Goal: Task Accomplishment & Management: Complete application form

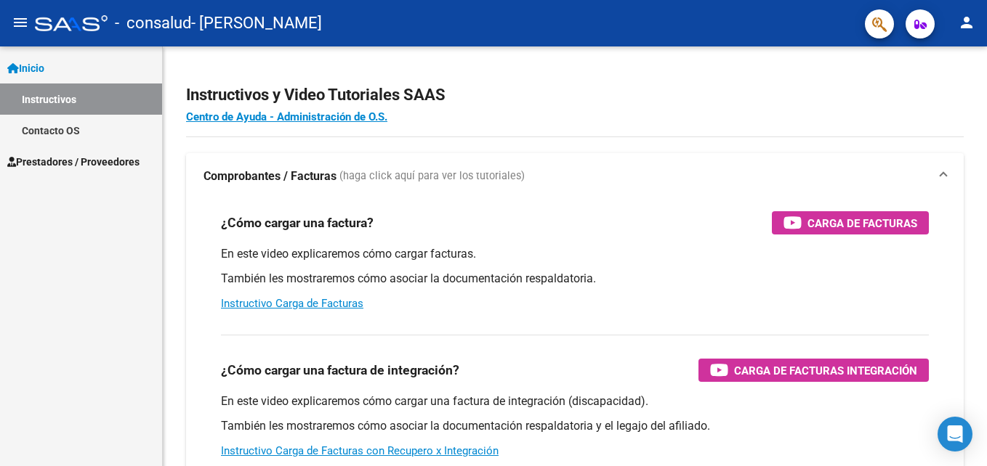
click at [119, 154] on span "Prestadores / Proveedores" at bounding box center [73, 162] width 132 height 16
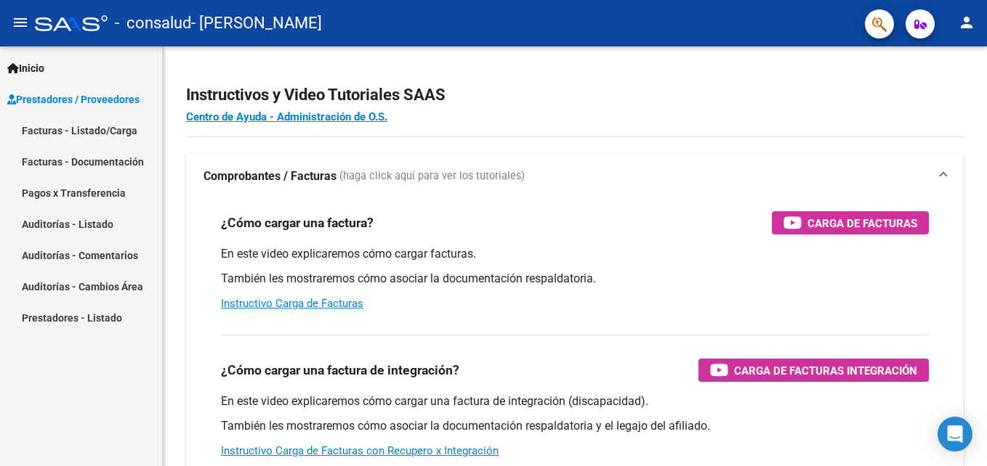
click at [115, 127] on link "Facturas - Listado/Carga" at bounding box center [81, 130] width 162 height 31
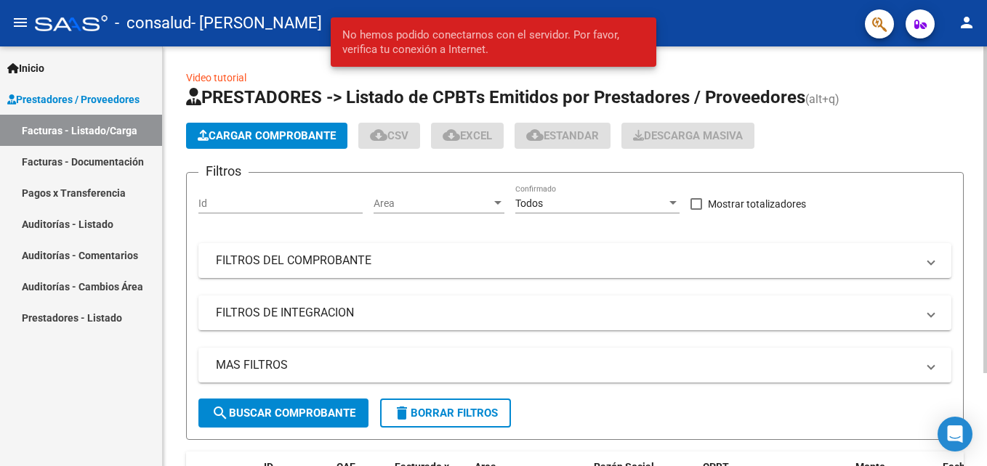
scroll to position [4, 0]
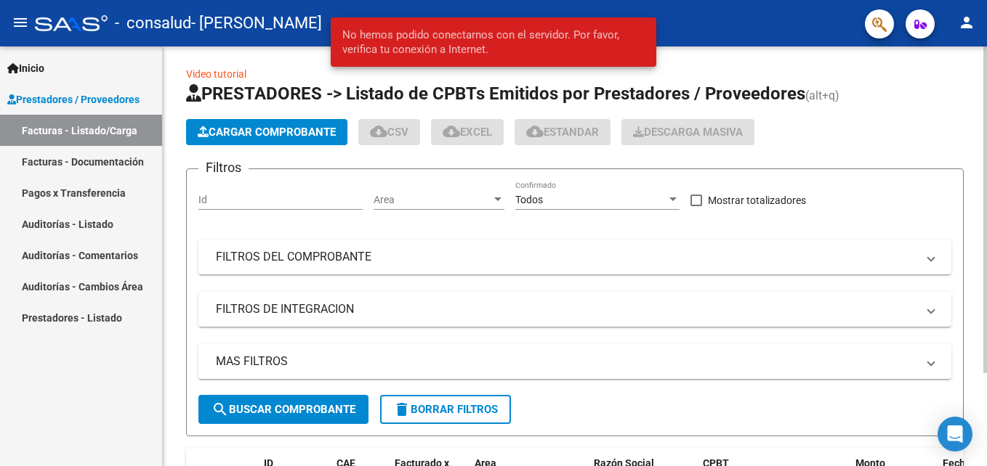
click at [986, 94] on html "menu - consalud - [PERSON_NAME] person Inicio Instructivos Contacto OS Prestado…" at bounding box center [493, 233] width 987 height 466
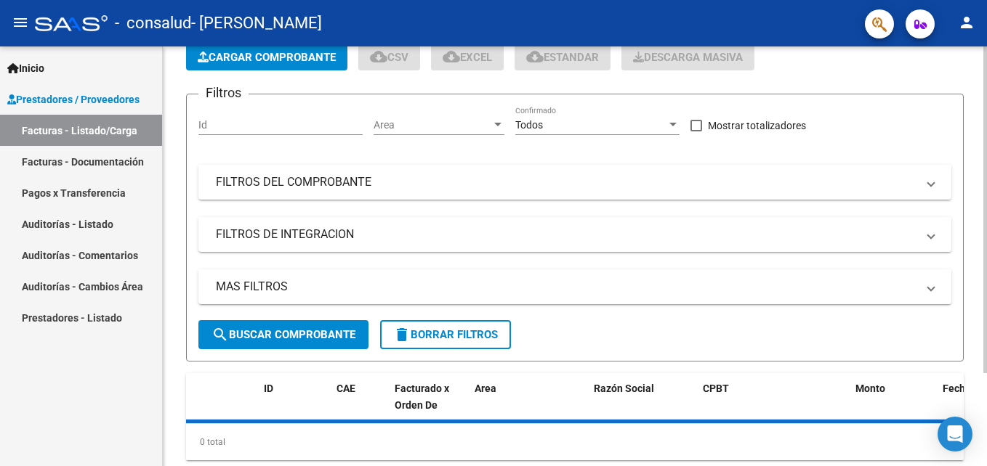
click at [986, 192] on html "menu - consalud - [PERSON_NAME] person Inicio Instructivos Contacto OS Prestado…" at bounding box center [493, 233] width 987 height 466
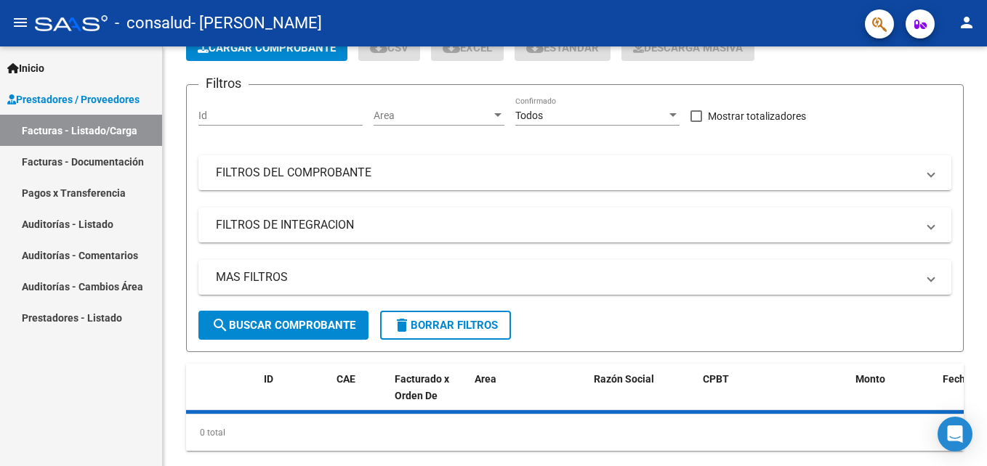
click at [125, 163] on link "Facturas - Documentación" at bounding box center [81, 161] width 162 height 31
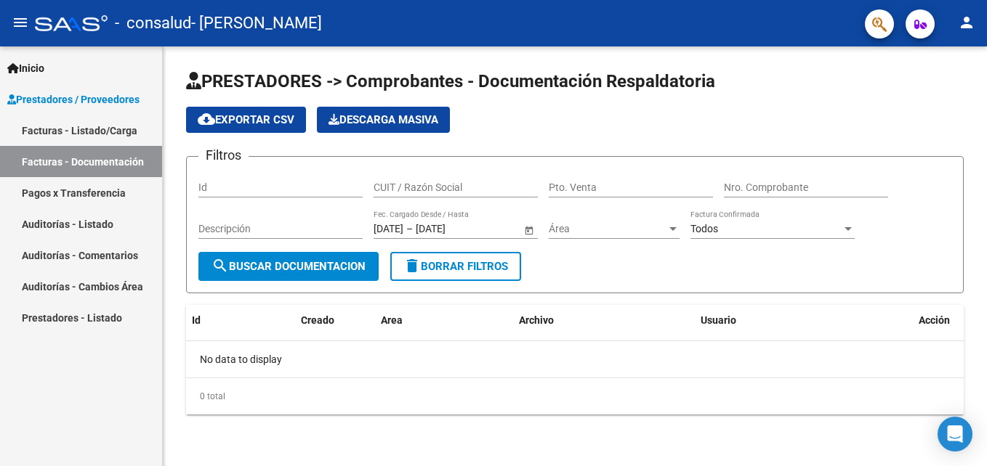
click at [986, 177] on div "PRESTADORES -> Comprobantes - Documentación Respaldatoria cloud_download Export…" at bounding box center [575, 253] width 824 height 415
click at [129, 136] on link "Facturas - Listado/Carga" at bounding box center [81, 130] width 162 height 31
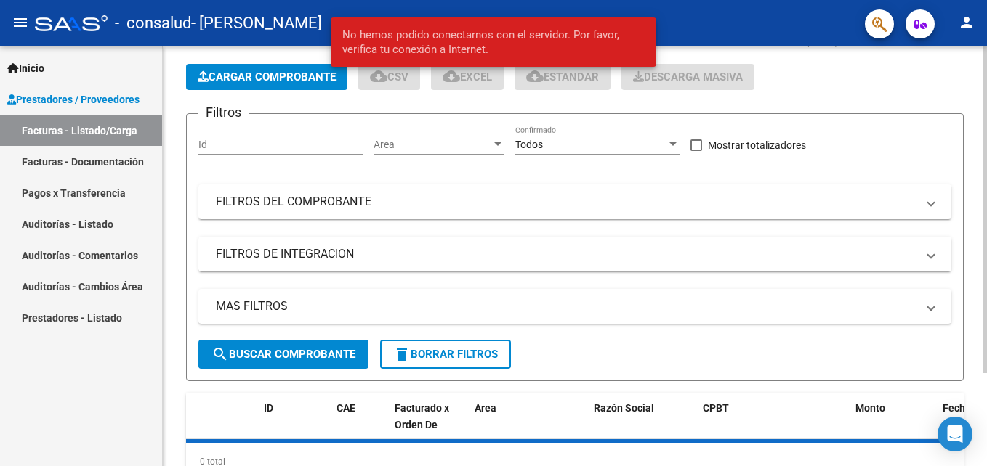
click at [986, 245] on html "menu - consalud - [PERSON_NAME] person Inicio Instructivos Contacto OS Prestado…" at bounding box center [493, 233] width 987 height 466
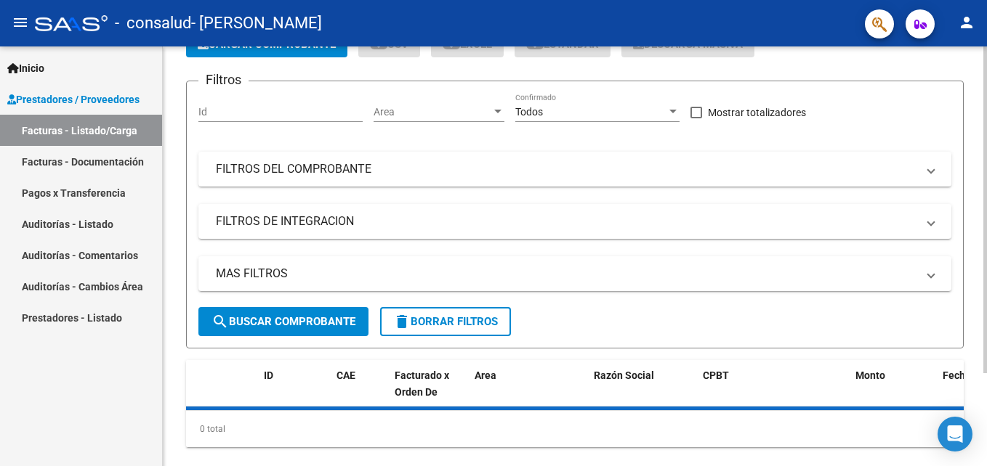
click at [299, 325] on span "search Buscar Comprobante" at bounding box center [283, 321] width 144 height 13
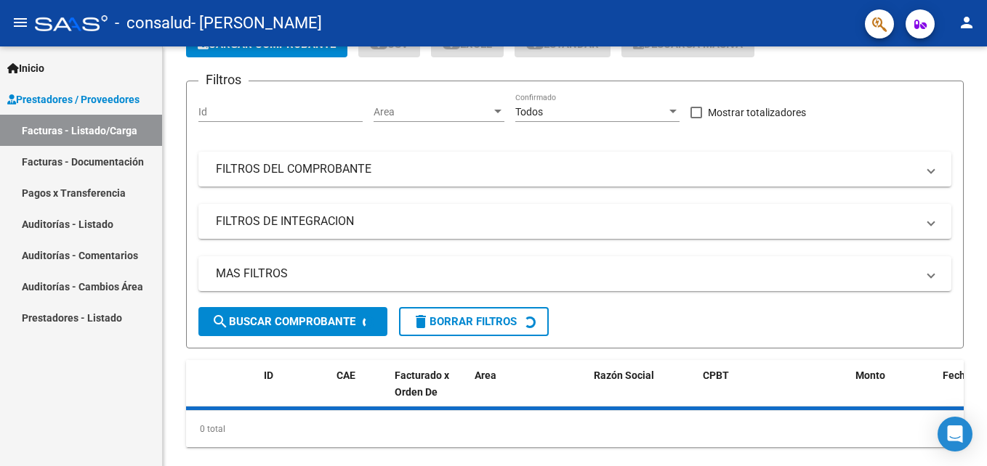
click at [97, 315] on link "Prestadores - Listado" at bounding box center [81, 317] width 162 height 31
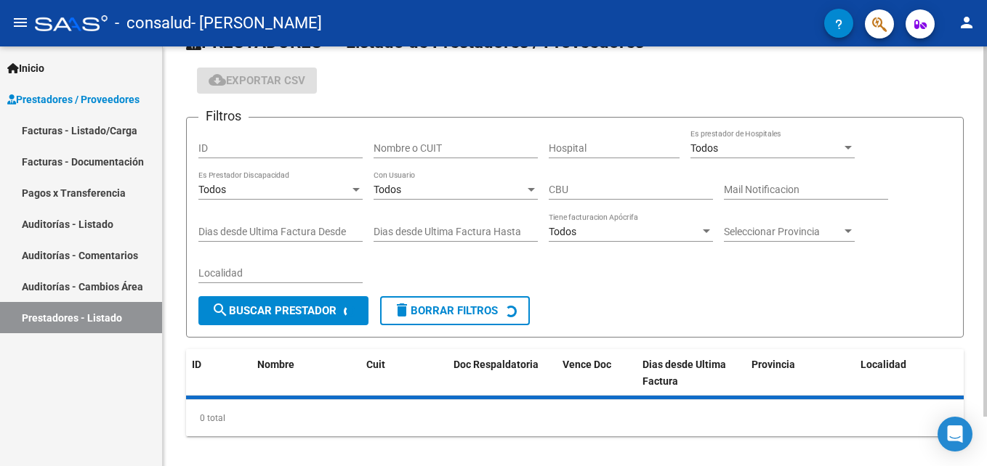
scroll to position [56, 0]
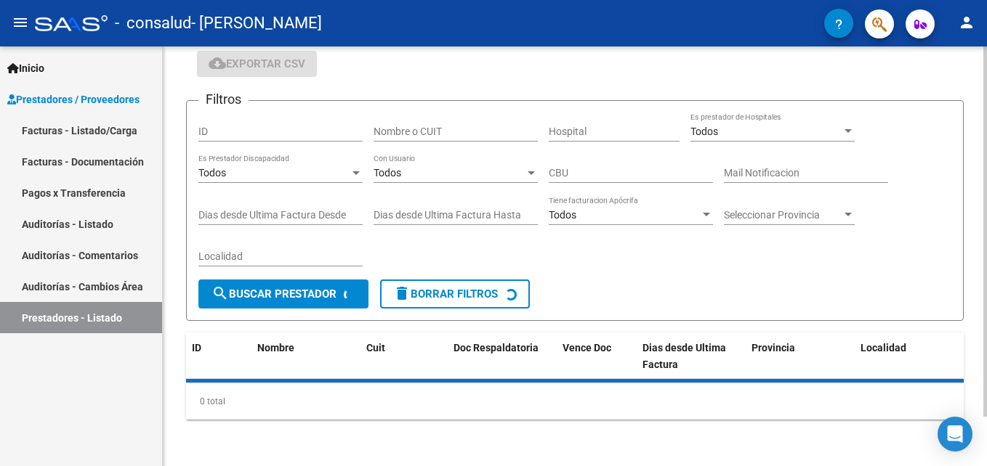
click at [986, 214] on html "menu - consalud - MONTIEL RAMON ANTONIO person Inicio Instructivos Contacto OS …" at bounding box center [493, 233] width 987 height 466
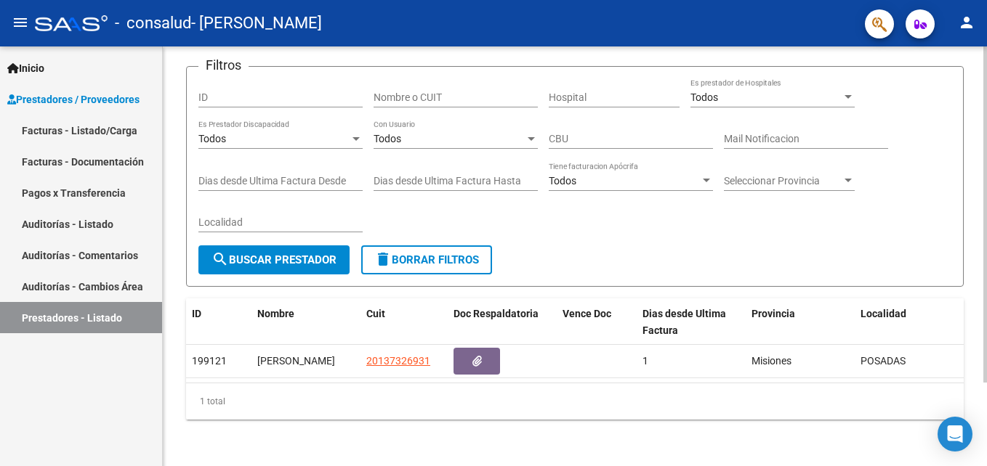
scroll to position [92, 0]
click at [986, 163] on div at bounding box center [985, 298] width 4 height 336
drag, startPoint x: 519, startPoint y: 382, endPoint x: 613, endPoint y: 406, distance: 97.4
click at [613, 406] on div "ID Nombre Cuit Doc Respaldatoria Vence Doc Dias desde [GEOGRAPHIC_DATA] Factura…" at bounding box center [574, 359] width 777 height 121
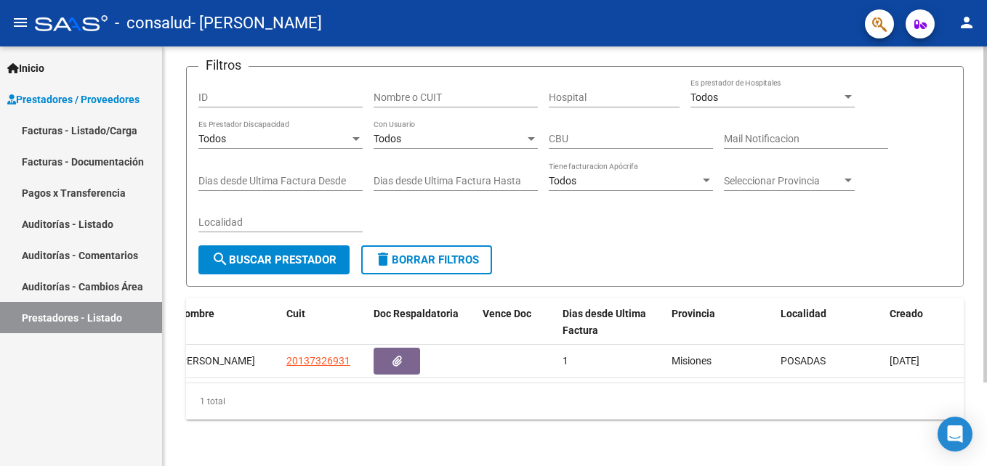
scroll to position [0, 0]
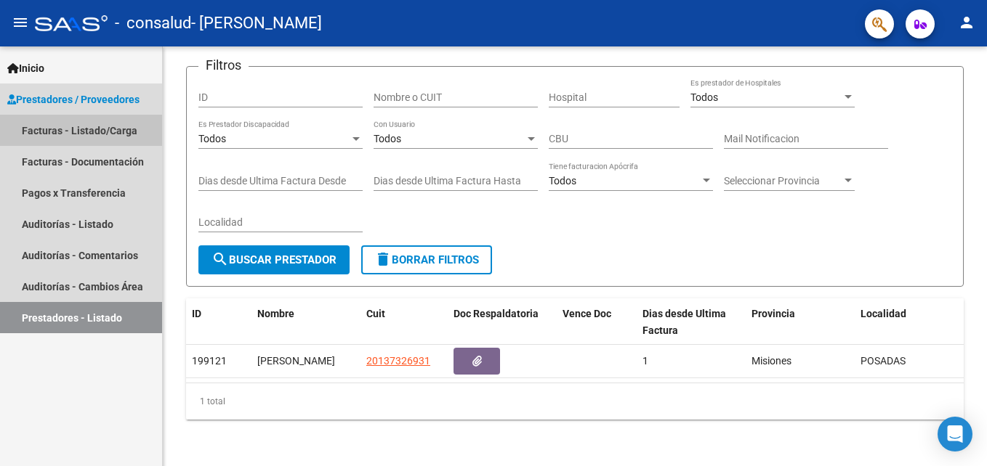
click at [123, 137] on link "Facturas - Listado/Carga" at bounding box center [81, 130] width 162 height 31
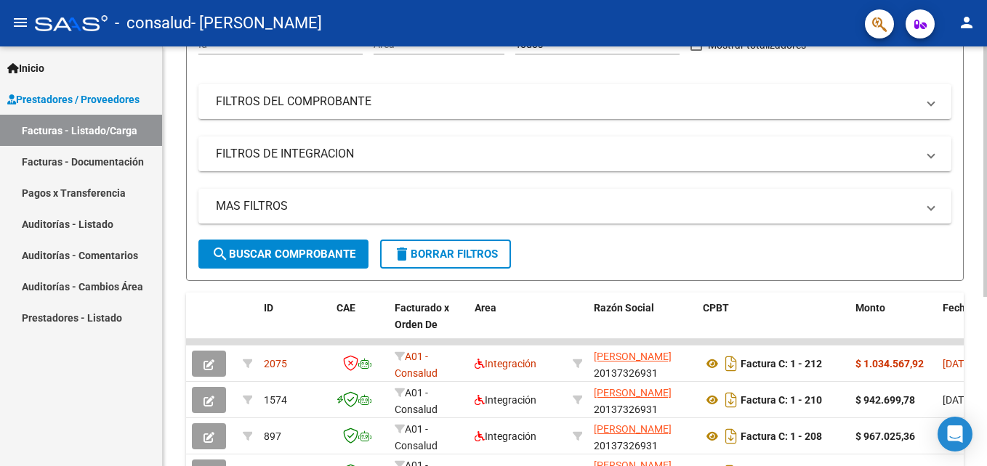
scroll to position [161, 0]
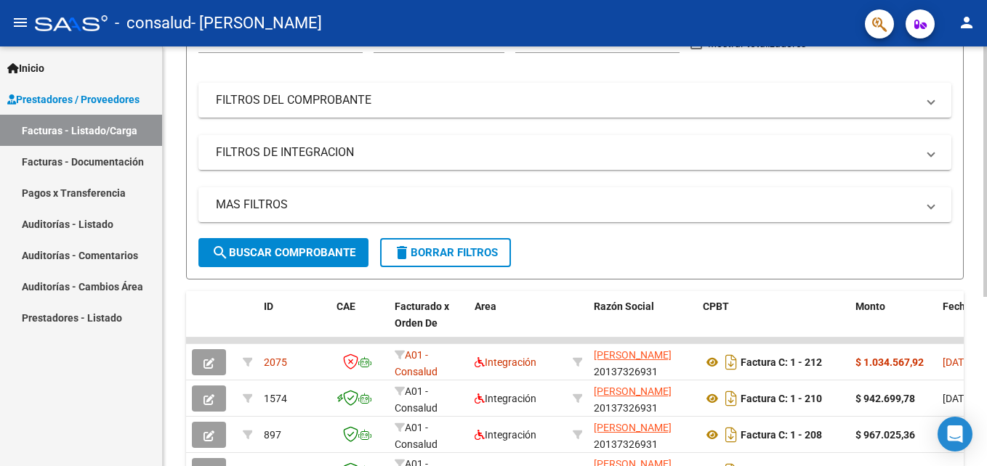
click at [983, 193] on div at bounding box center [985, 272] width 4 height 251
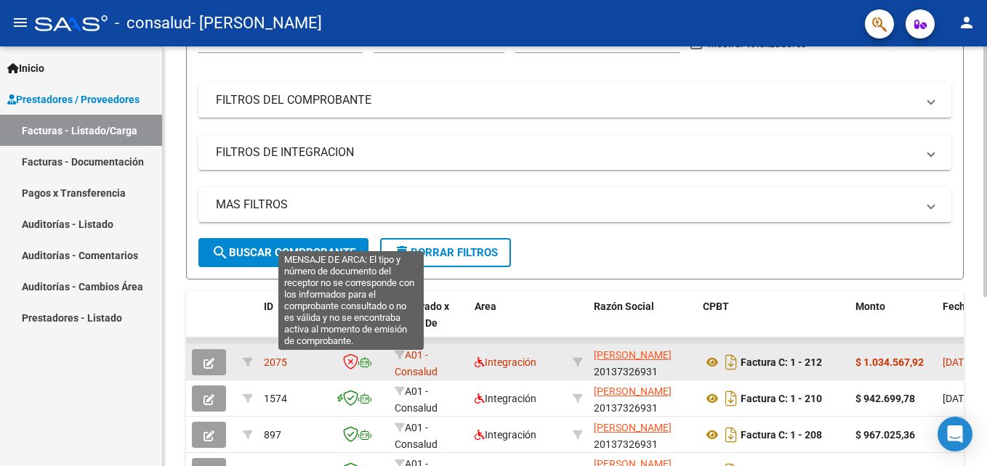
click at [355, 363] on icon at bounding box center [350, 362] width 15 height 16
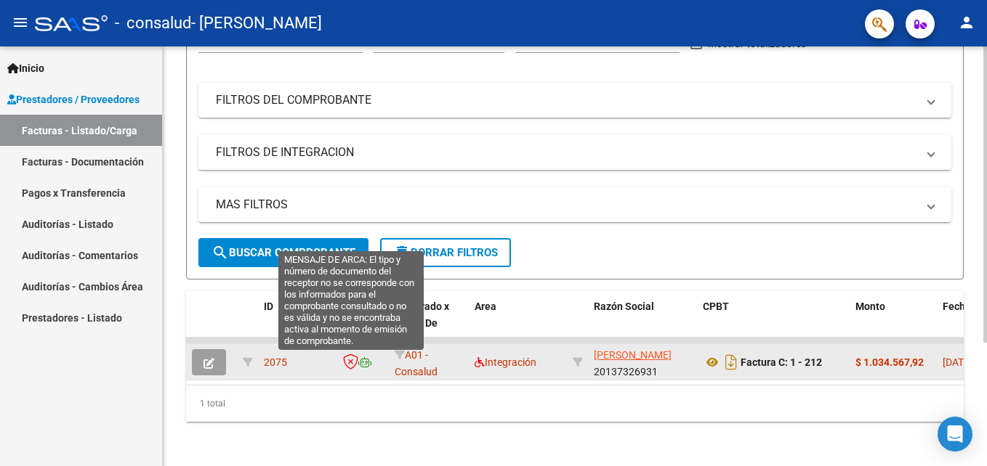
click at [352, 365] on icon at bounding box center [350, 362] width 15 height 16
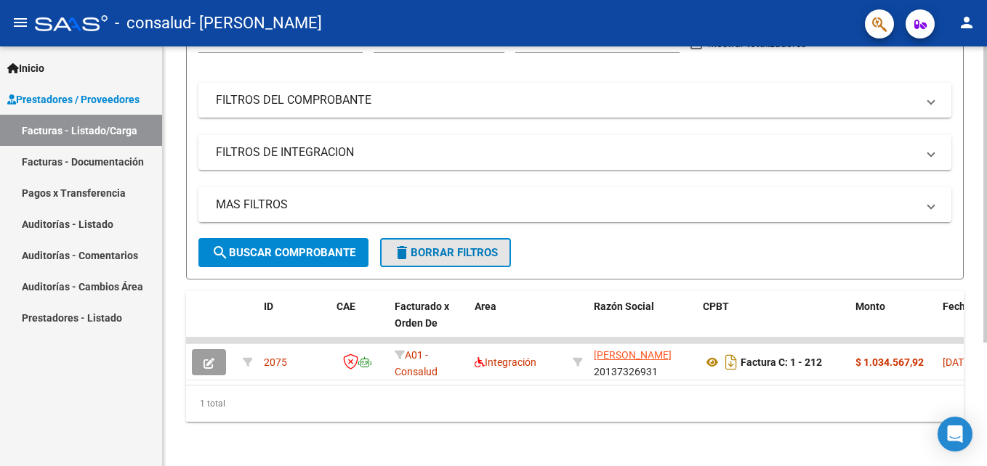
click at [470, 248] on span "delete Borrar Filtros" at bounding box center [445, 252] width 105 height 13
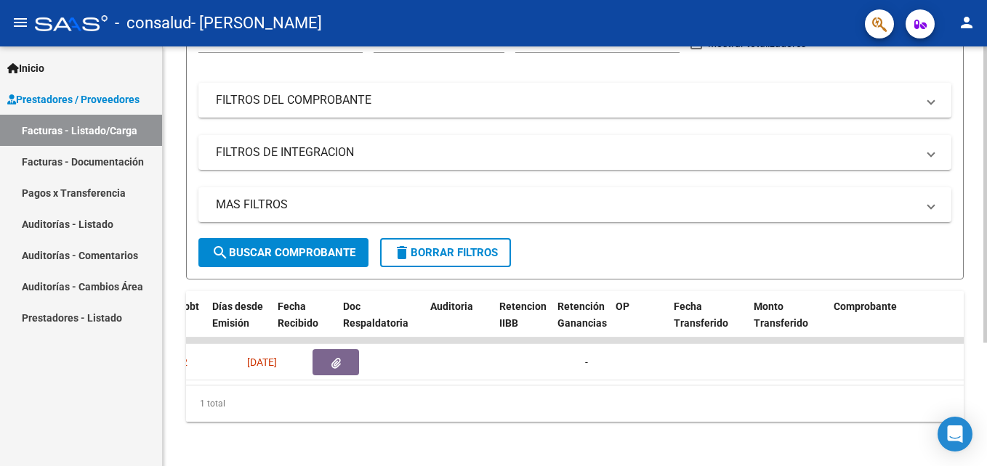
scroll to position [0, 0]
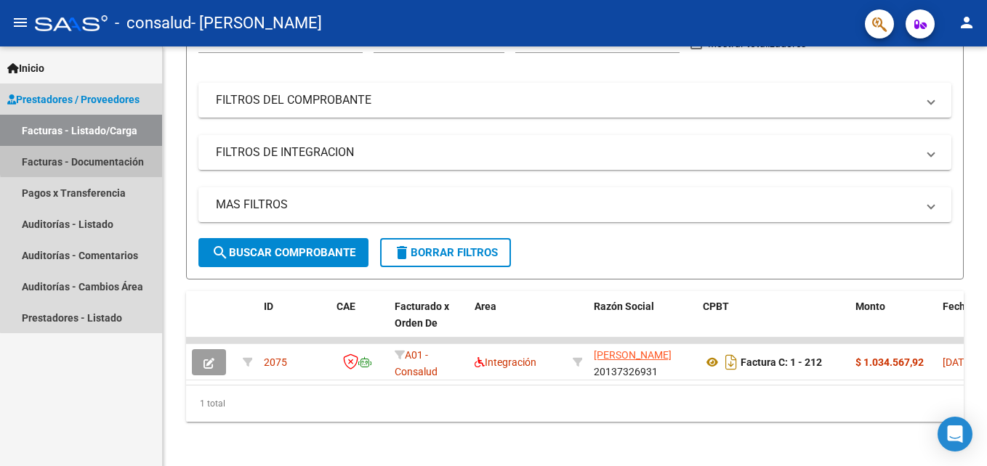
click at [114, 157] on link "Facturas - Documentación" at bounding box center [81, 161] width 162 height 31
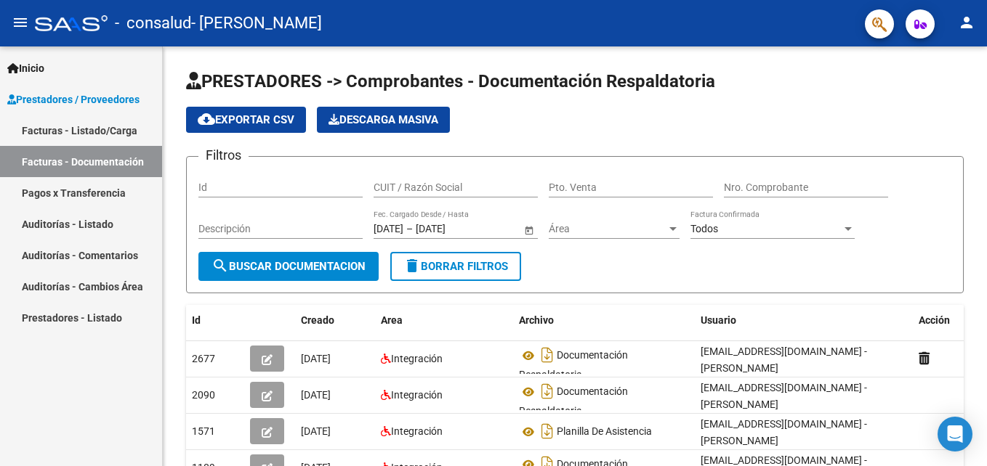
click at [116, 130] on link "Facturas - Listado/Carga" at bounding box center [81, 130] width 162 height 31
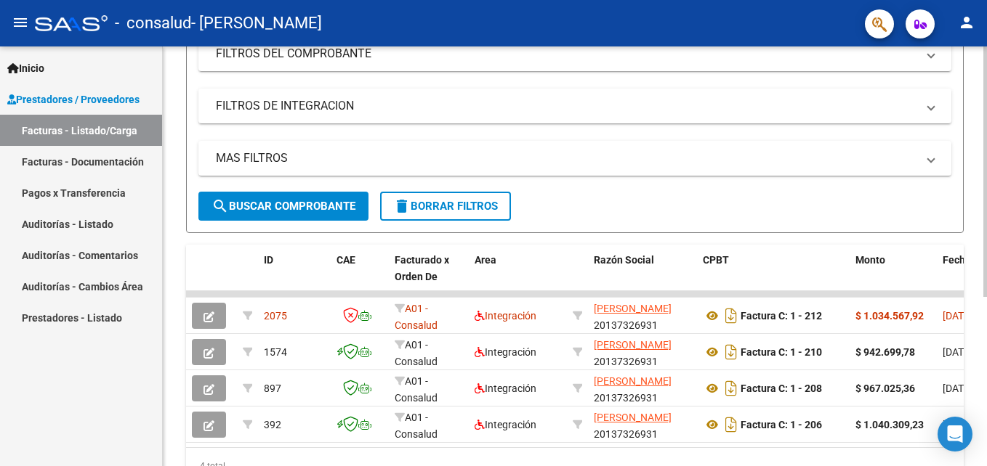
scroll to position [227, 0]
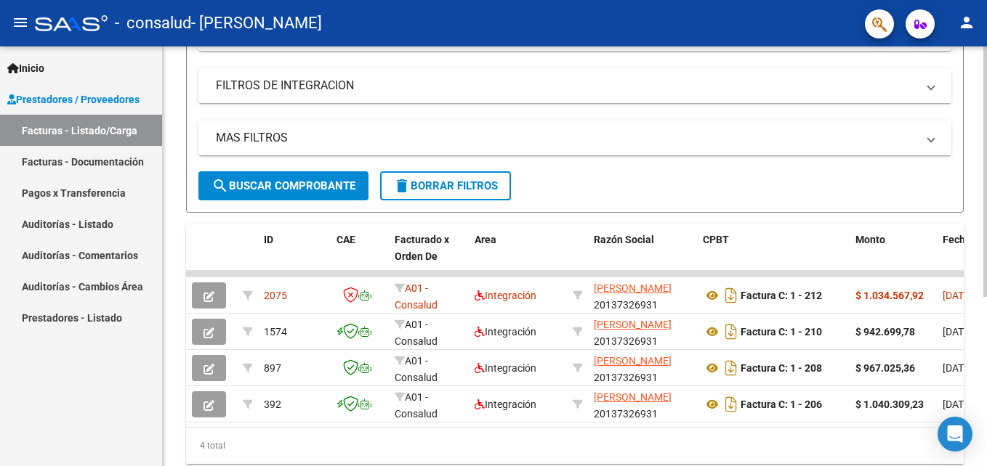
click at [986, 270] on html "menu - consalud - [PERSON_NAME] person Inicio Instructivos Contacto OS Prestado…" at bounding box center [493, 233] width 987 height 466
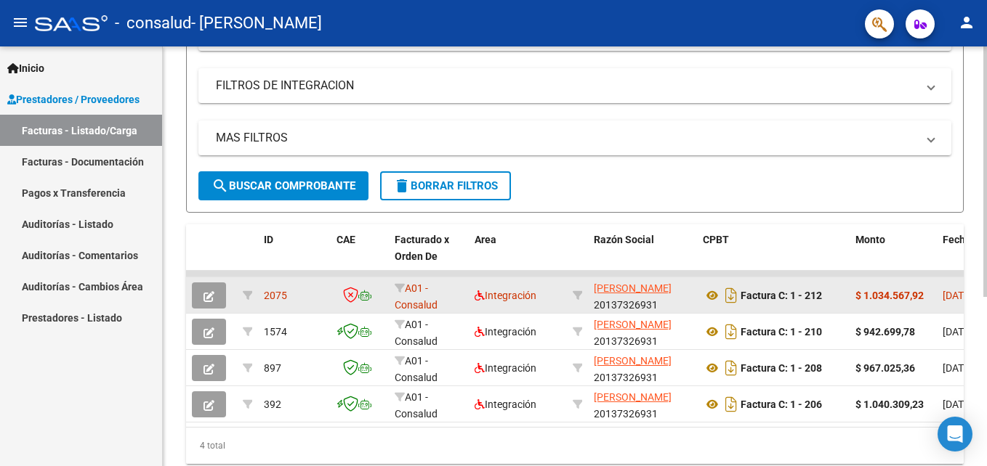
click at [211, 297] on icon "button" at bounding box center [208, 296] width 11 height 11
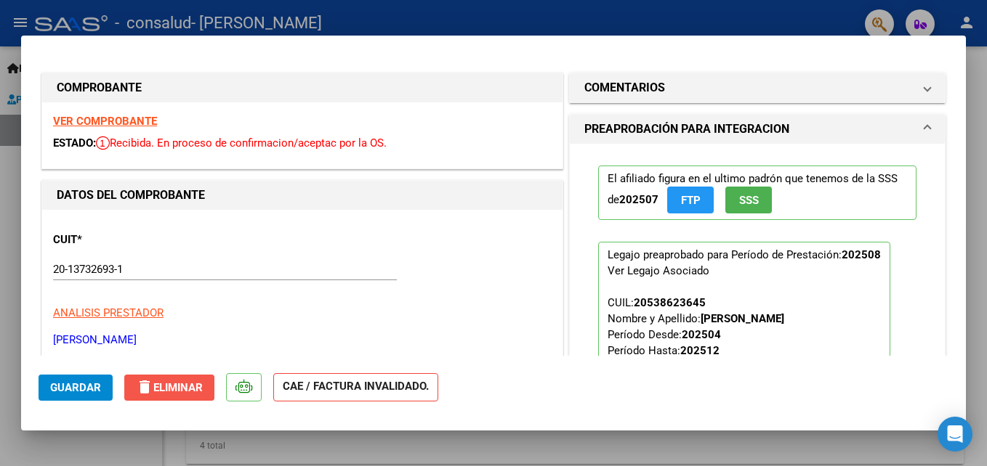
click at [172, 385] on span "delete Eliminar" at bounding box center [169, 387] width 67 height 13
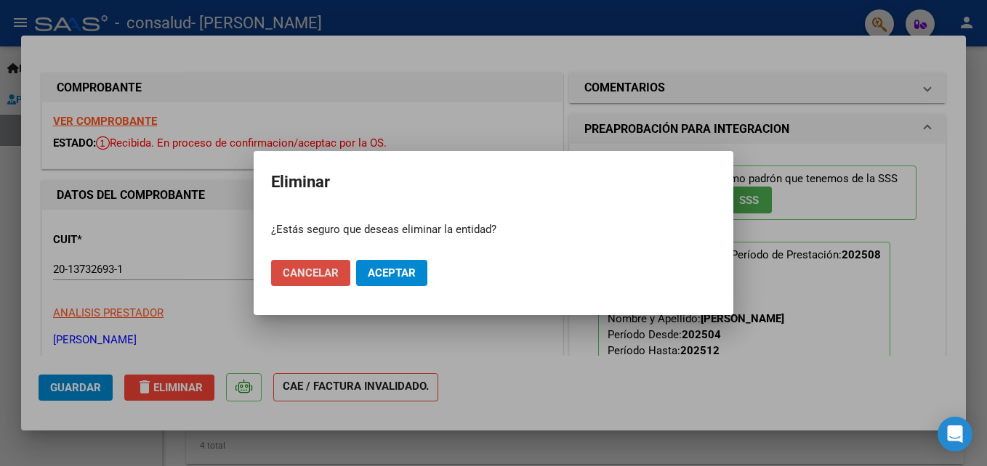
click at [320, 272] on span "Cancelar" at bounding box center [311, 273] width 56 height 13
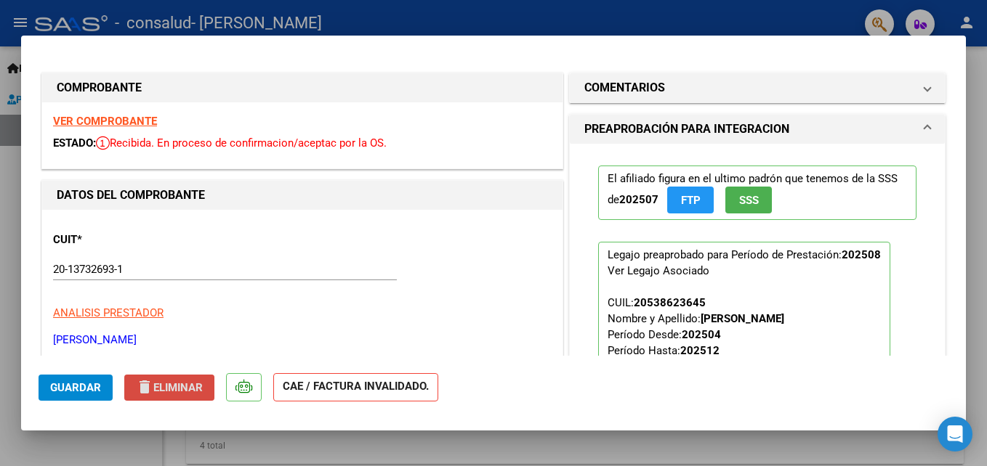
click at [203, 388] on span "delete Eliminar" at bounding box center [169, 387] width 67 height 13
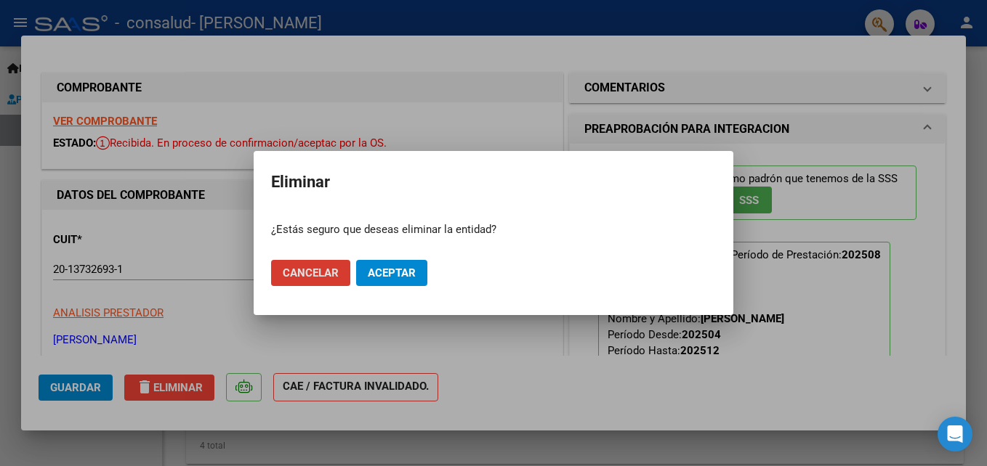
click at [392, 264] on button "Aceptar" at bounding box center [391, 273] width 71 height 26
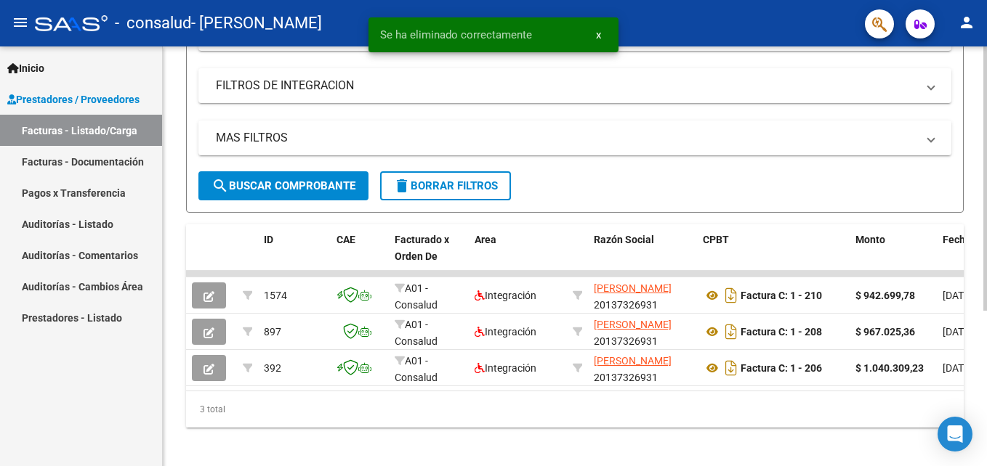
drag, startPoint x: 981, startPoint y: 219, endPoint x: 974, endPoint y: 182, distance: 37.8
click at [974, 182] on div "Video tutorial PRESTADORES -> Listado de CPBTs Emitidos por Prestadores / Prove…" at bounding box center [575, 146] width 824 height 655
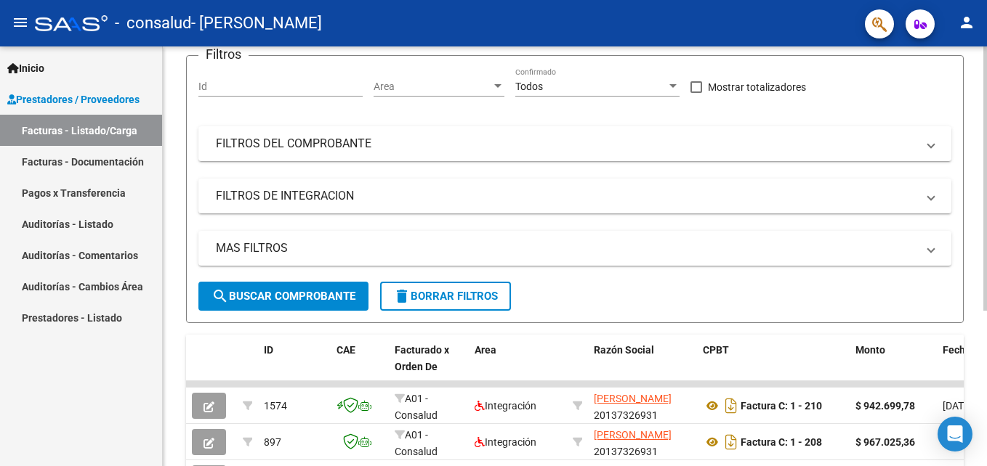
scroll to position [51, 0]
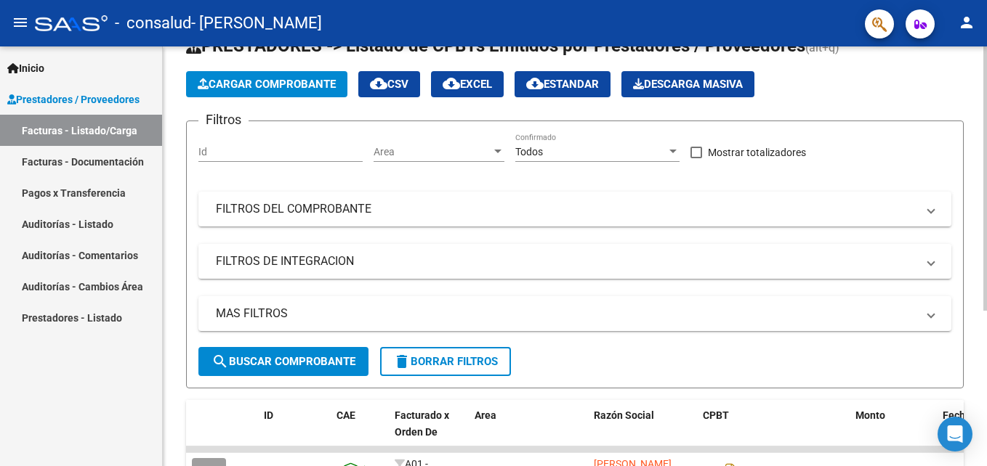
click at [957, 100] on div "Video tutorial PRESTADORES -> Listado de CPBTs Emitidos por Prestadores / Prove…" at bounding box center [576, 322] width 827 height 655
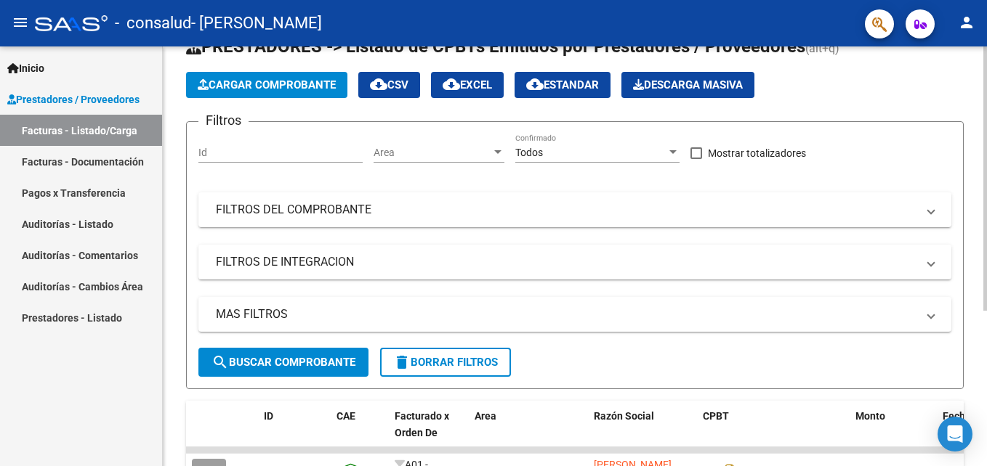
click at [312, 78] on span "Cargar Comprobante" at bounding box center [267, 84] width 138 height 13
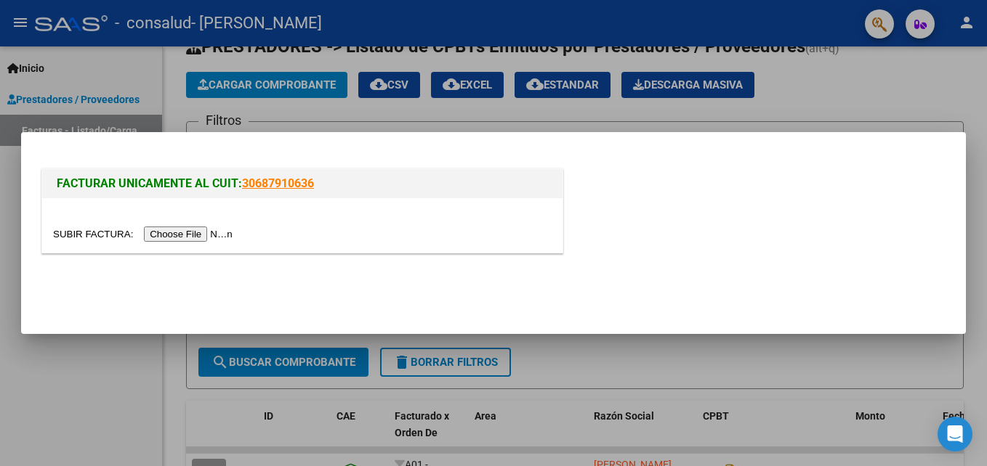
click at [193, 228] on input "file" at bounding box center [145, 234] width 184 height 15
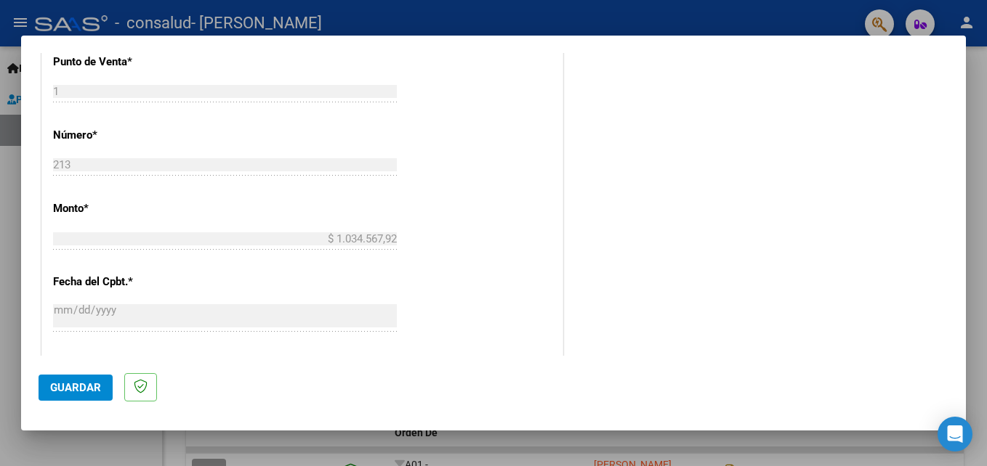
scroll to position [667, 0]
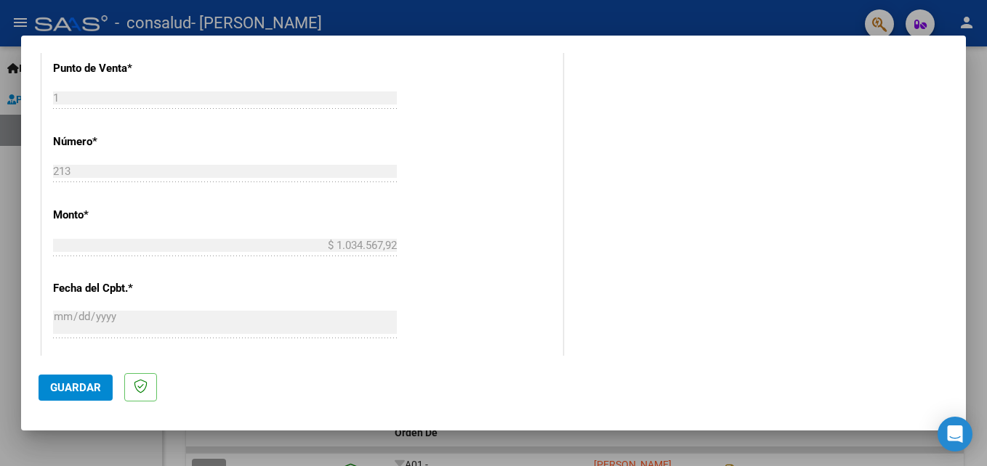
click at [116, 159] on div "CUIT * 20-13732693-1 Ingresar CUIT ANALISIS PRESTADOR [PERSON_NAME] [PERSON_NAM…" at bounding box center [302, 133] width 520 height 1131
click at [115, 164] on div "213 Ingresar el Nro." at bounding box center [225, 172] width 344 height 22
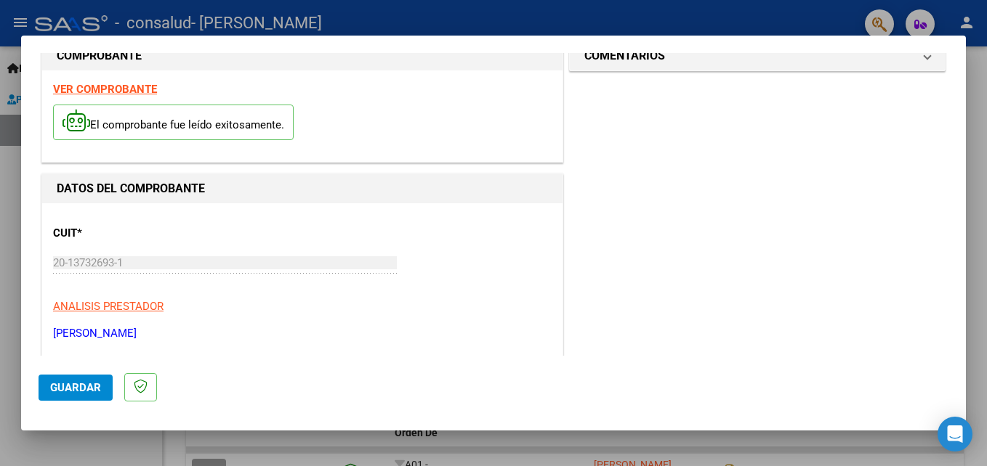
scroll to position [0, 0]
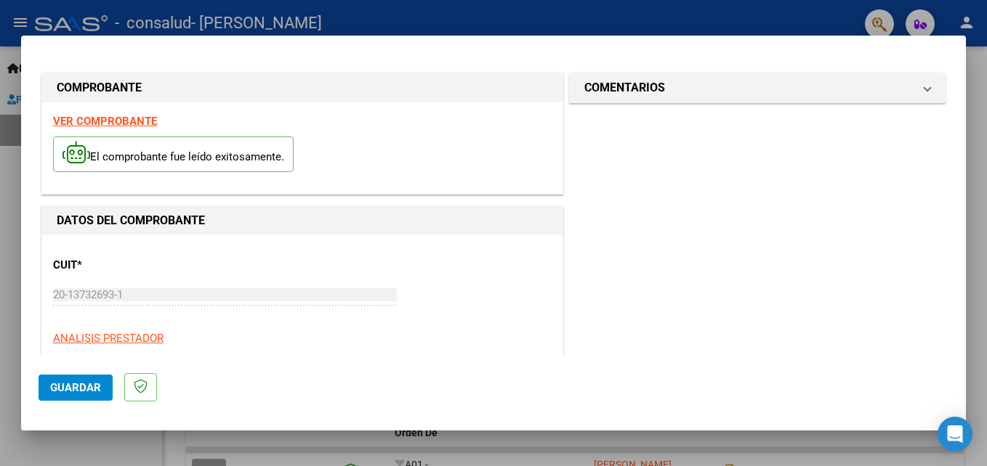
click at [114, 117] on strong "VER COMPROBANTE" at bounding box center [105, 121] width 104 height 13
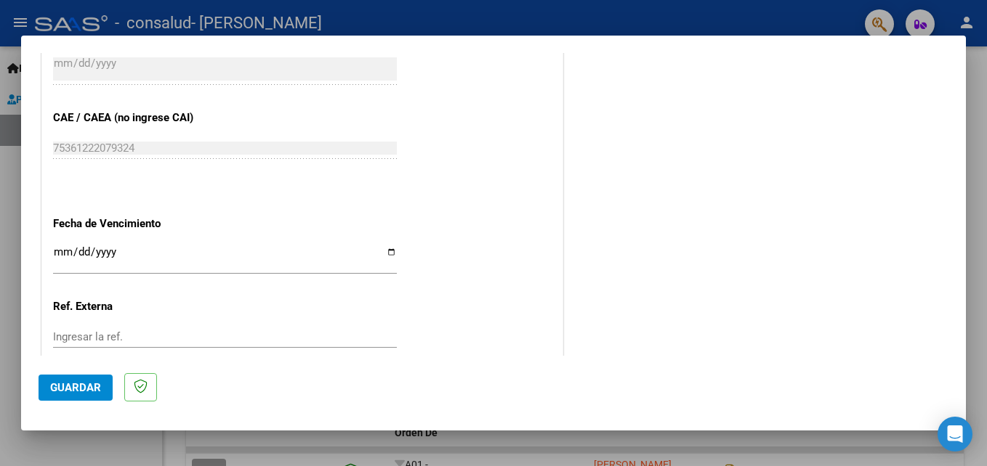
scroll to position [944, 0]
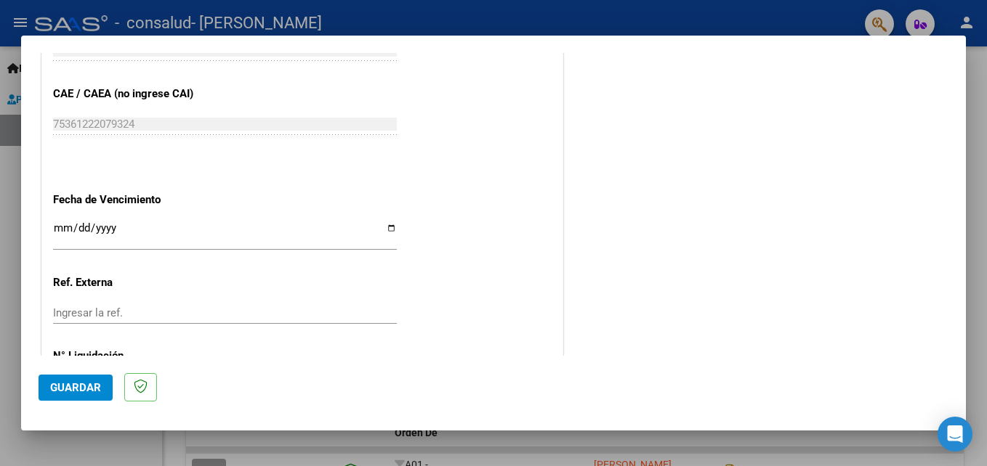
click at [96, 228] on input "Ingresar la fecha" at bounding box center [225, 233] width 344 height 23
click at [132, 228] on input "Ingresar la fecha" at bounding box center [225, 233] width 344 height 23
click at [160, 307] on input "Ingresar la ref." at bounding box center [225, 313] width 344 height 13
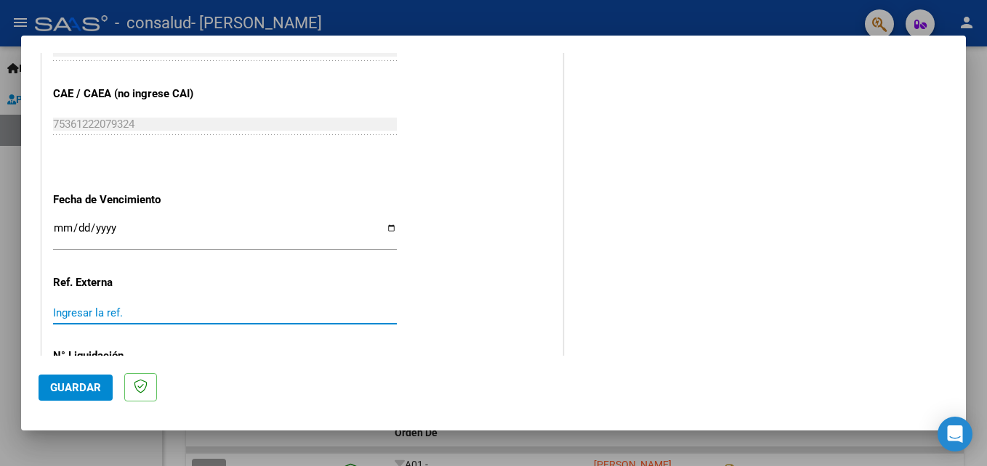
click at [70, 231] on input "Ingresar la fecha" at bounding box center [225, 233] width 344 height 23
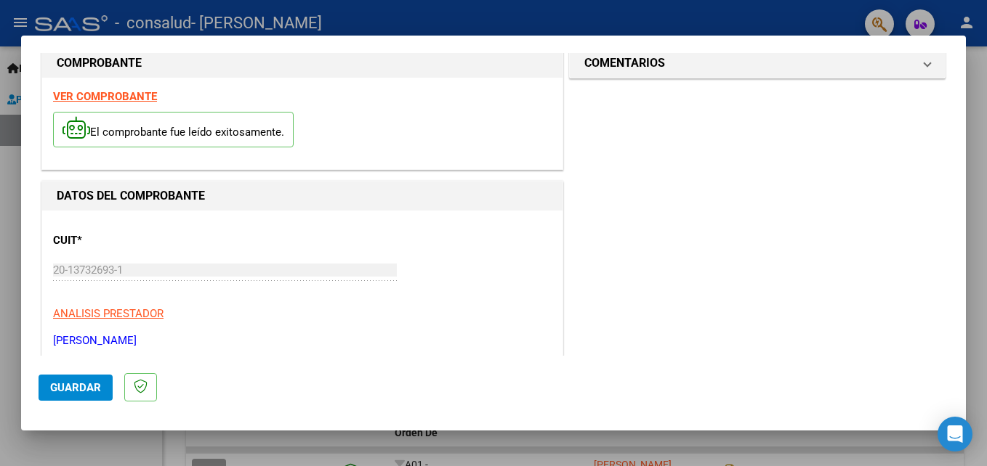
scroll to position [0, 0]
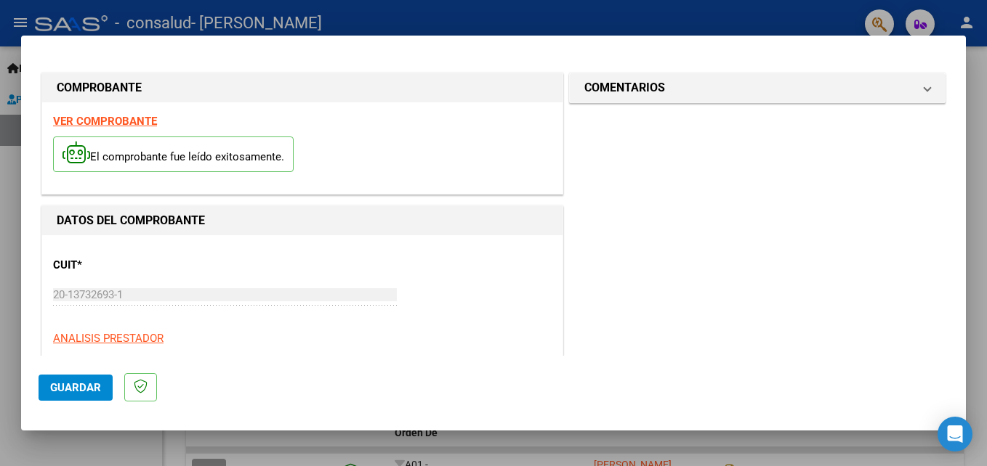
click at [115, 125] on strong "VER COMPROBANTE" at bounding box center [105, 121] width 104 height 13
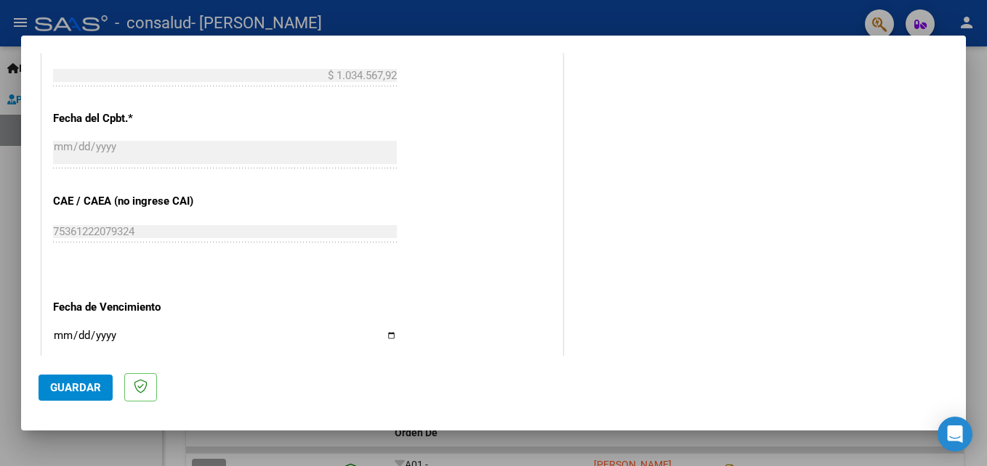
scroll to position [944, 0]
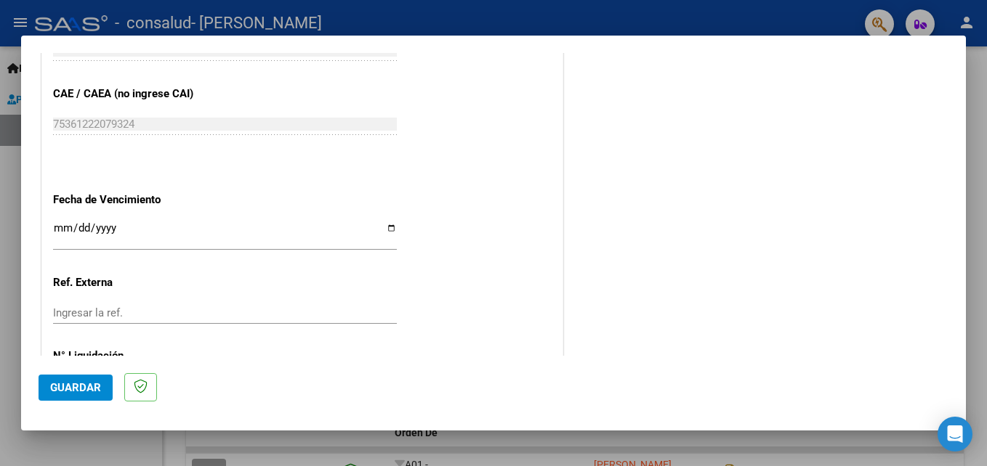
click at [63, 227] on input "Ingresar la fecha" at bounding box center [225, 233] width 344 height 23
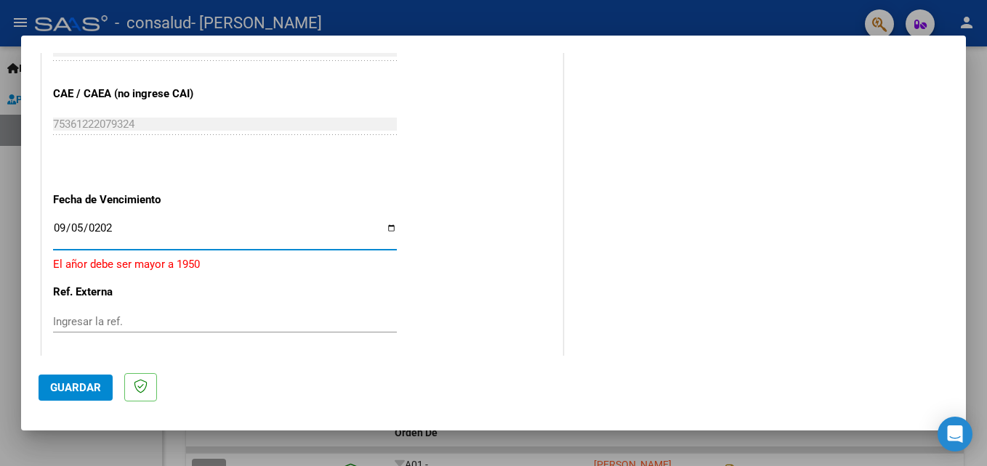
type input "[DATE]"
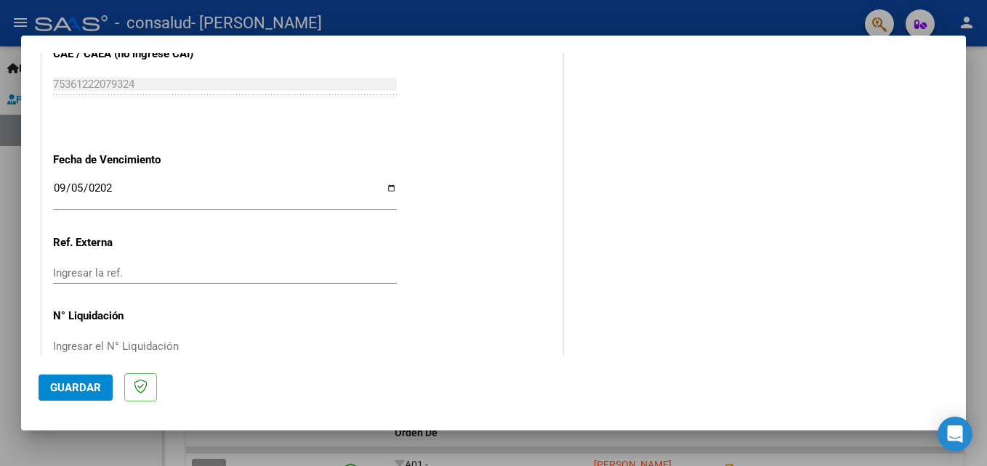
scroll to position [1014, 0]
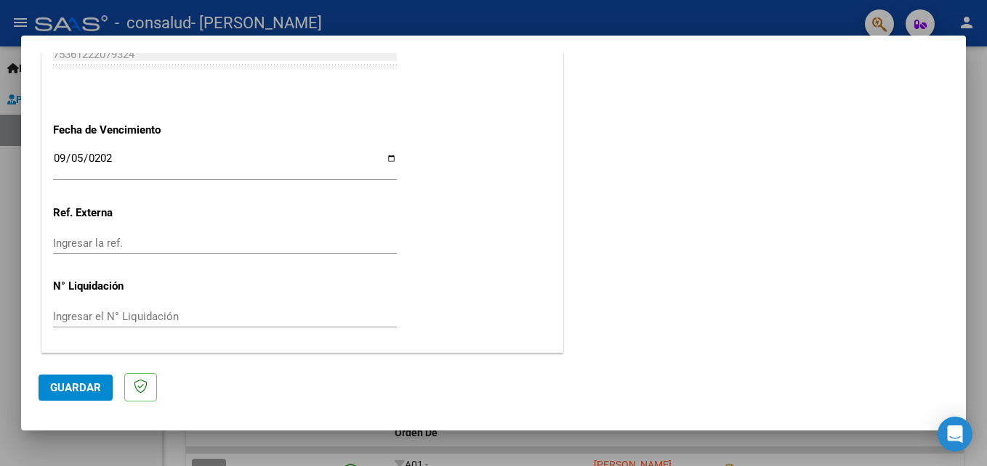
click at [208, 313] on input "Ingresar el N° Liquidación" at bounding box center [225, 316] width 344 height 13
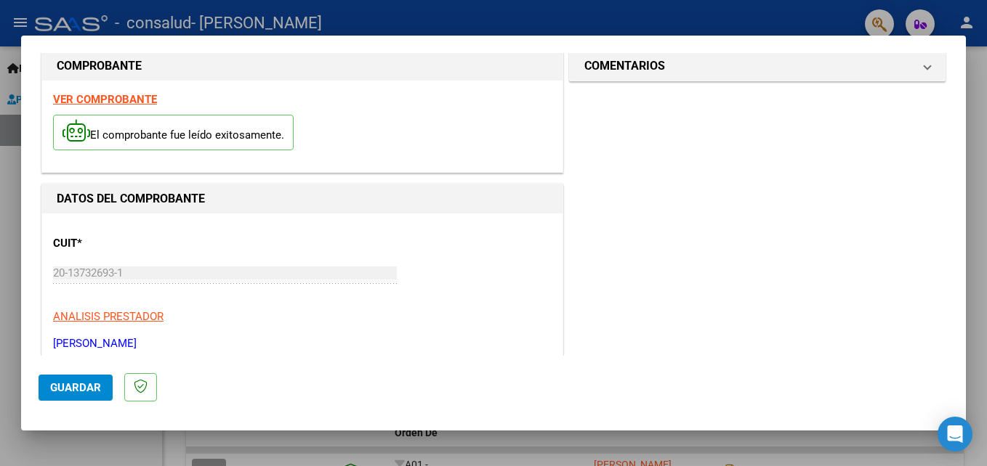
scroll to position [0, 0]
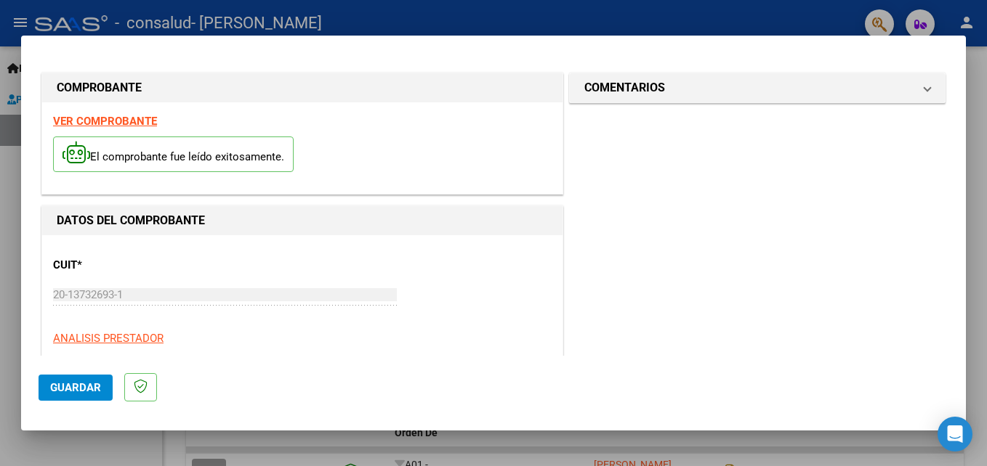
click at [78, 381] on span "Guardar" at bounding box center [75, 387] width 51 height 13
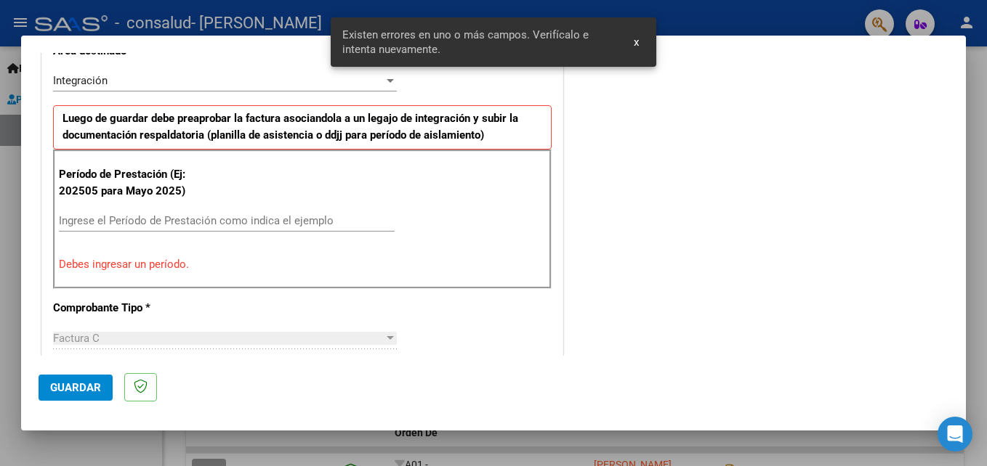
scroll to position [355, 0]
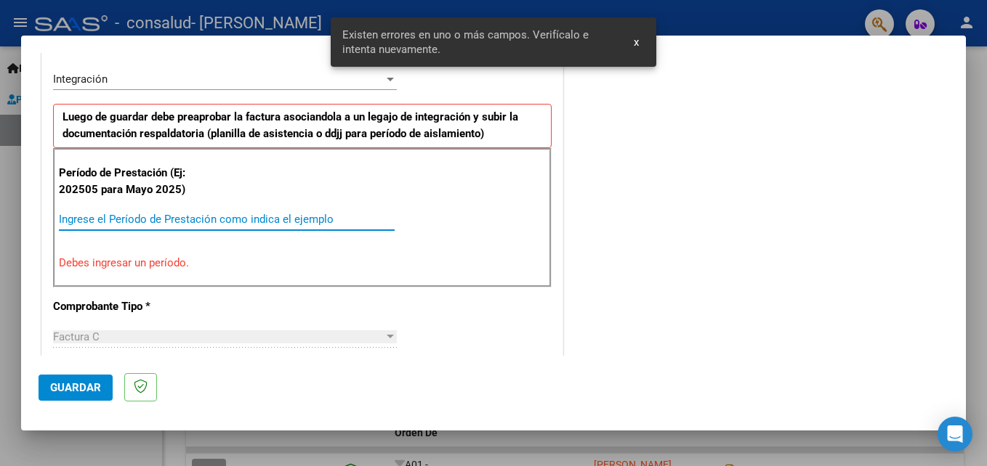
click at [167, 216] on input "Ingrese el Período de Prestación como indica el ejemplo" at bounding box center [227, 219] width 336 height 13
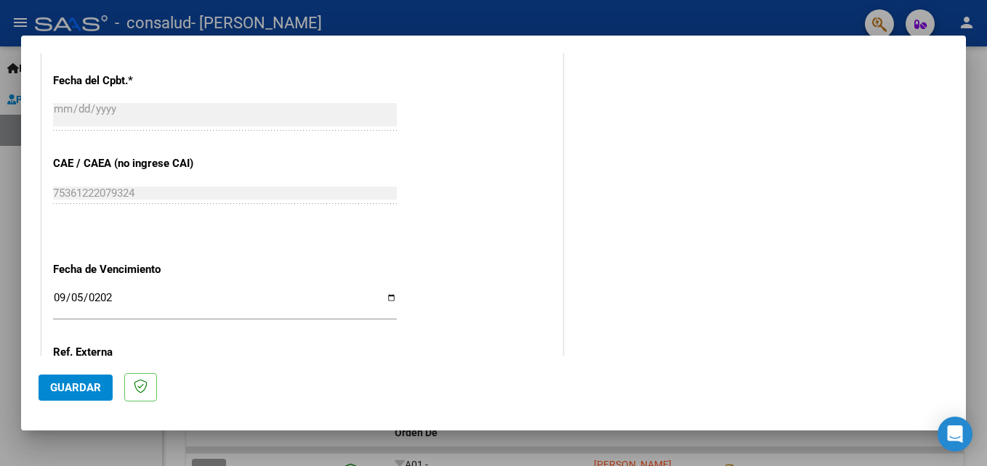
scroll to position [976, 0]
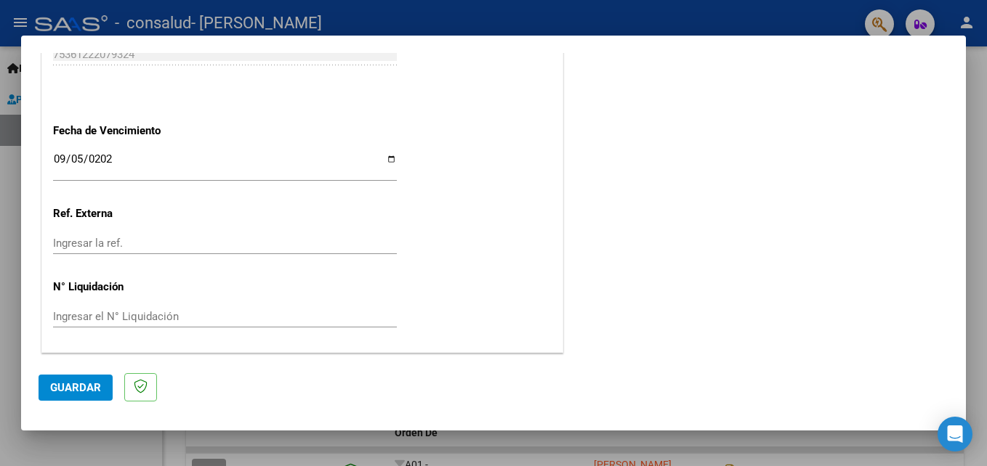
type input "202508"
click at [76, 383] on span "Guardar" at bounding box center [75, 387] width 51 height 13
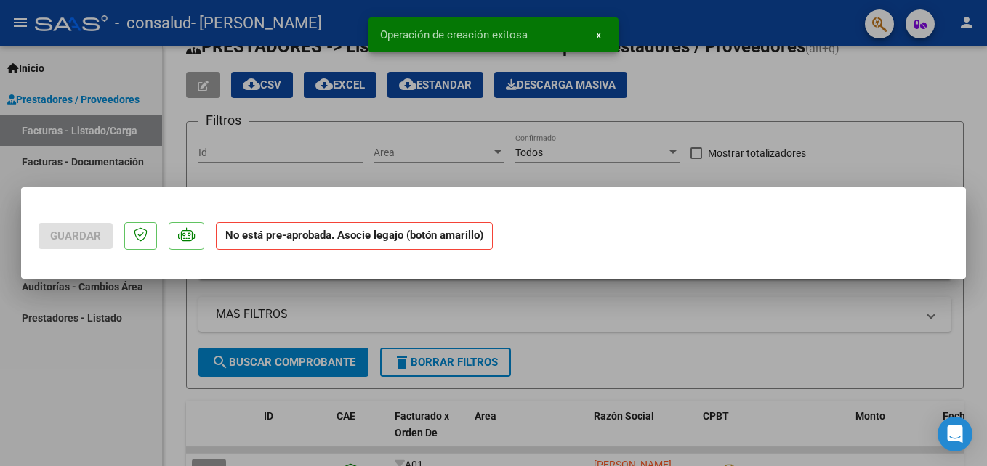
scroll to position [0, 0]
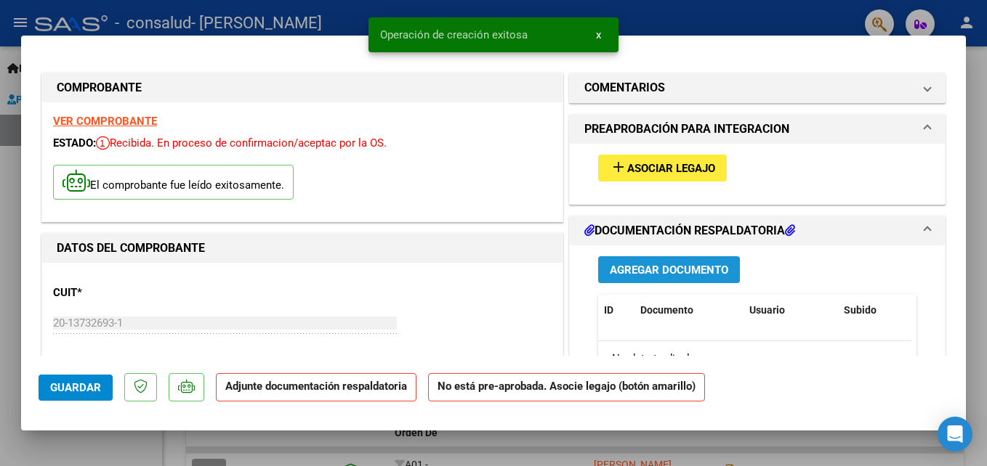
click at [662, 273] on span "Agregar Documento" at bounding box center [669, 270] width 118 height 13
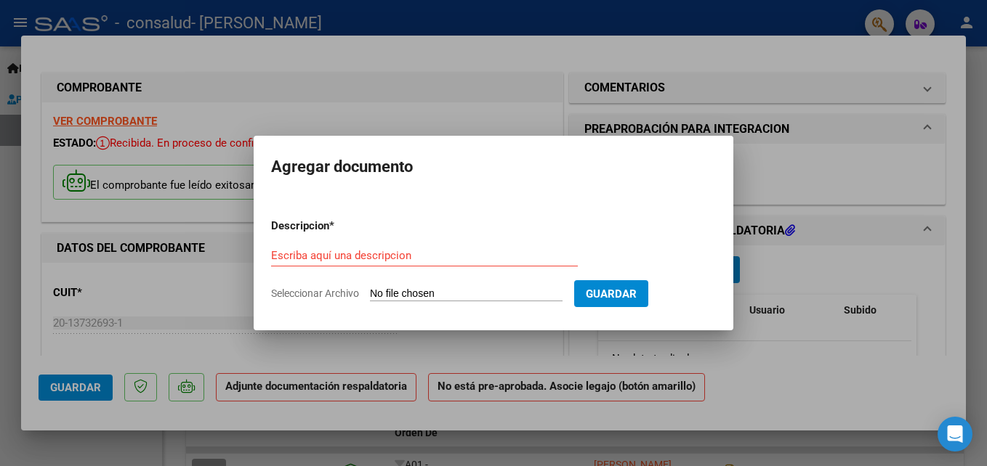
click at [418, 294] on input "Seleccionar Archivo" at bounding box center [466, 295] width 193 height 14
type input "C:\fakepath\[PERSON_NAME] C 1-213 DOCUMENTACION.pdf"
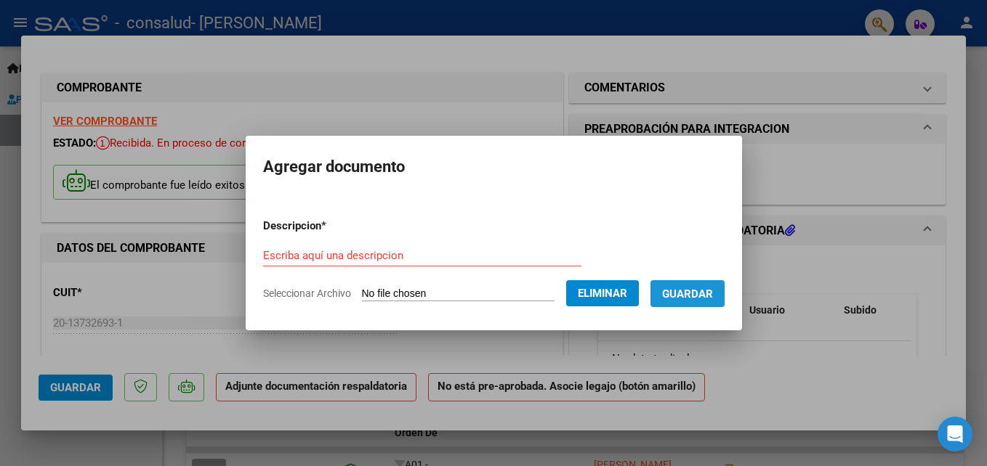
click at [706, 290] on span "Guardar" at bounding box center [687, 294] width 51 height 13
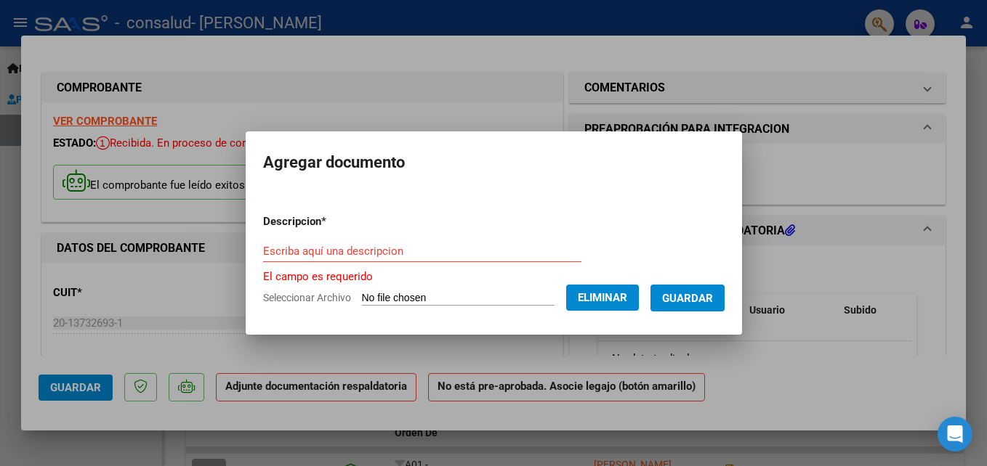
click at [713, 298] on span "Guardar" at bounding box center [687, 298] width 51 height 13
click at [386, 243] on div "Escriba aquí una descripcion" at bounding box center [422, 251] width 318 height 22
click at [352, 254] on input "Escriba aquí una descripcion" at bounding box center [422, 251] width 318 height 13
click at [309, 244] on div "Escriba aquí una descripcion" at bounding box center [422, 251] width 318 height 22
click at [309, 254] on input "Escriba aquí una descripcion" at bounding box center [422, 251] width 318 height 13
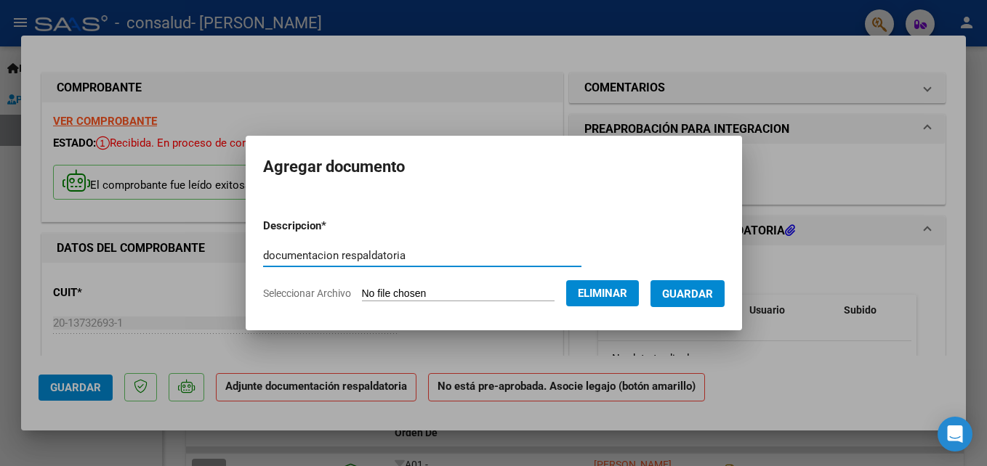
click at [312, 251] on input "documentacion respaldatoria" at bounding box center [422, 255] width 318 height 13
type input "documentación respaldatoria"
click at [708, 292] on span "Guardar" at bounding box center [687, 294] width 51 height 13
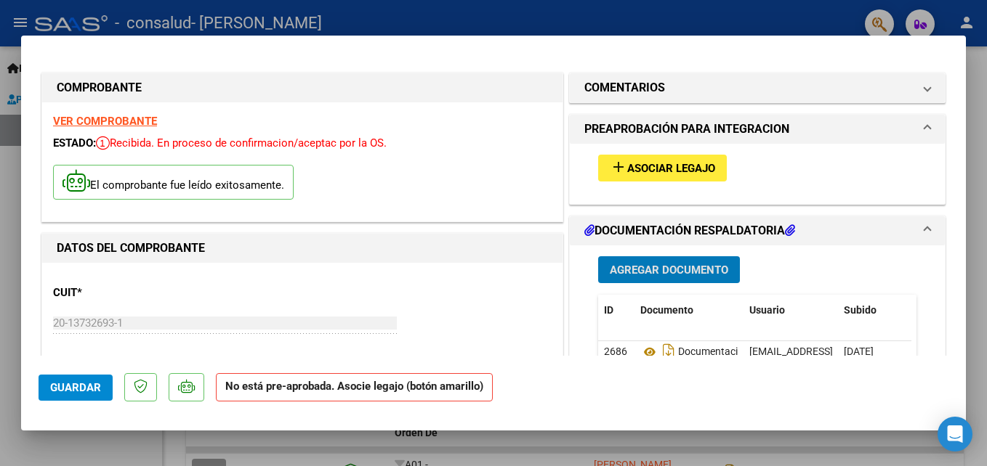
click at [628, 164] on span "Asociar Legajo" at bounding box center [671, 168] width 88 height 13
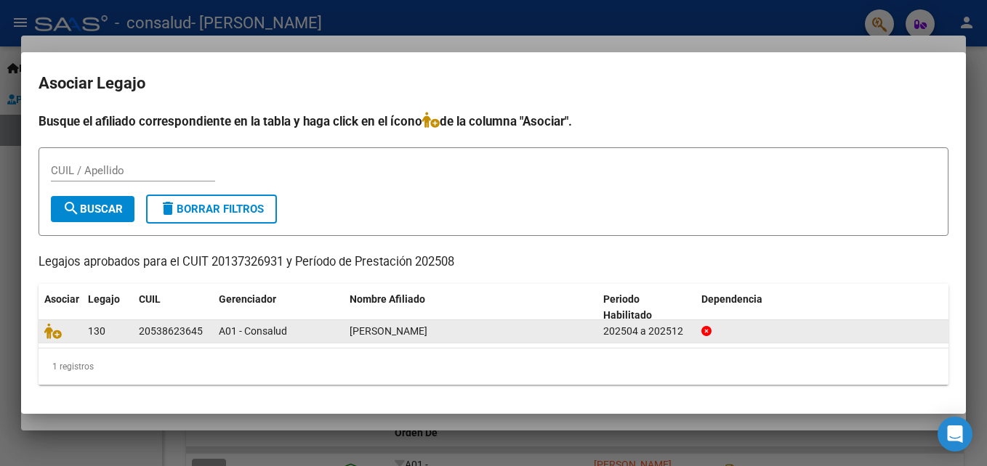
click at [116, 330] on div "130" at bounding box center [107, 331] width 39 height 17
click at [271, 330] on span "A01 - Consalud" at bounding box center [253, 331] width 68 height 12
click at [427, 333] on span "[PERSON_NAME]" at bounding box center [388, 331] width 78 height 12
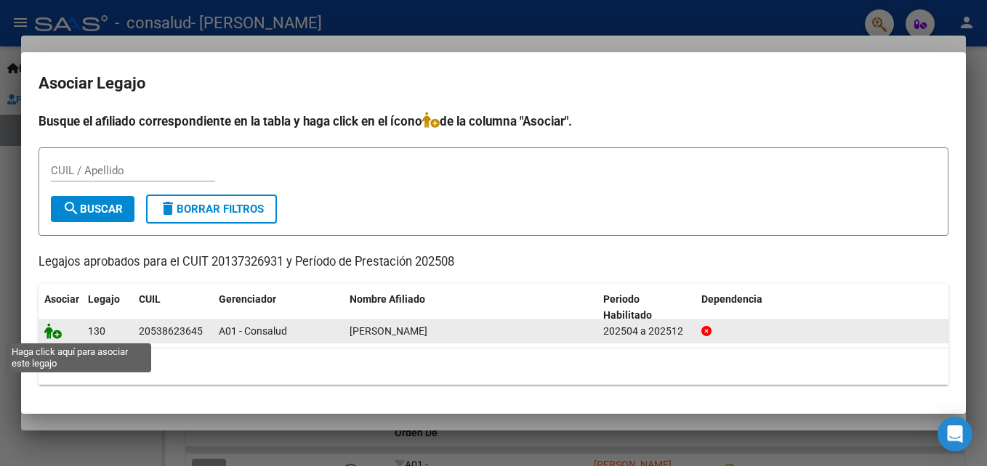
click at [53, 329] on icon at bounding box center [52, 331] width 17 height 16
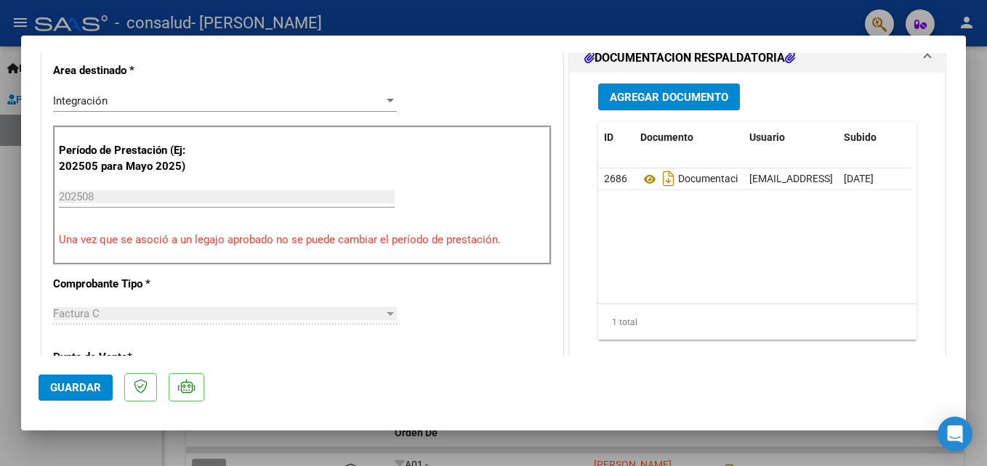
scroll to position [126, 0]
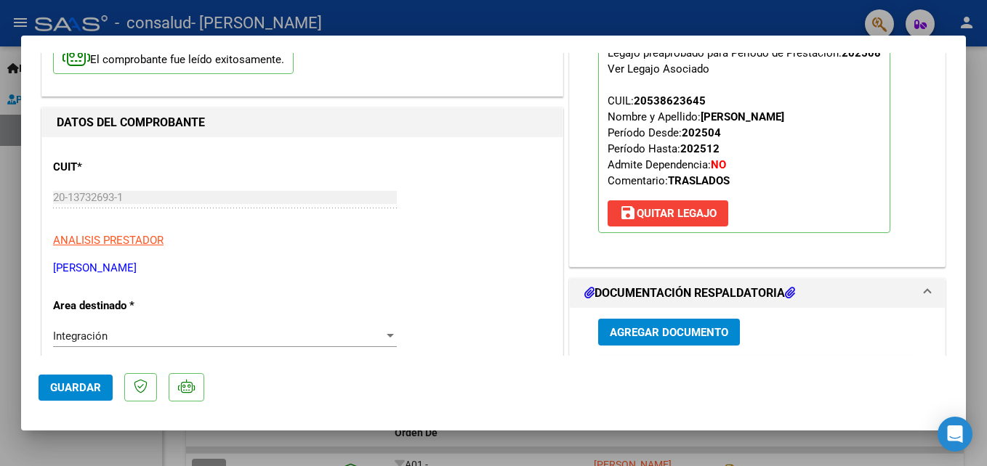
click at [81, 378] on button "Guardar" at bounding box center [76, 388] width 74 height 26
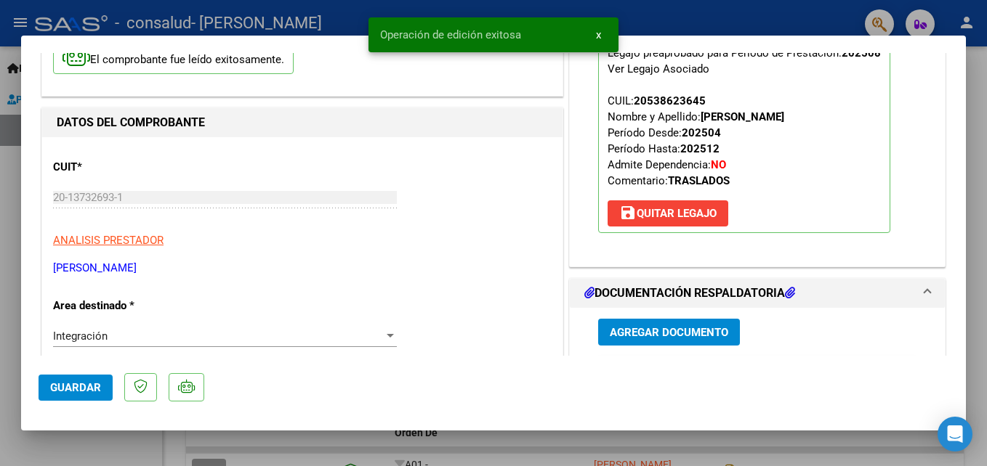
click at [869, 20] on div at bounding box center [493, 233] width 987 height 466
type input "$ 0,00"
